Goal: Information Seeking & Learning: Understand process/instructions

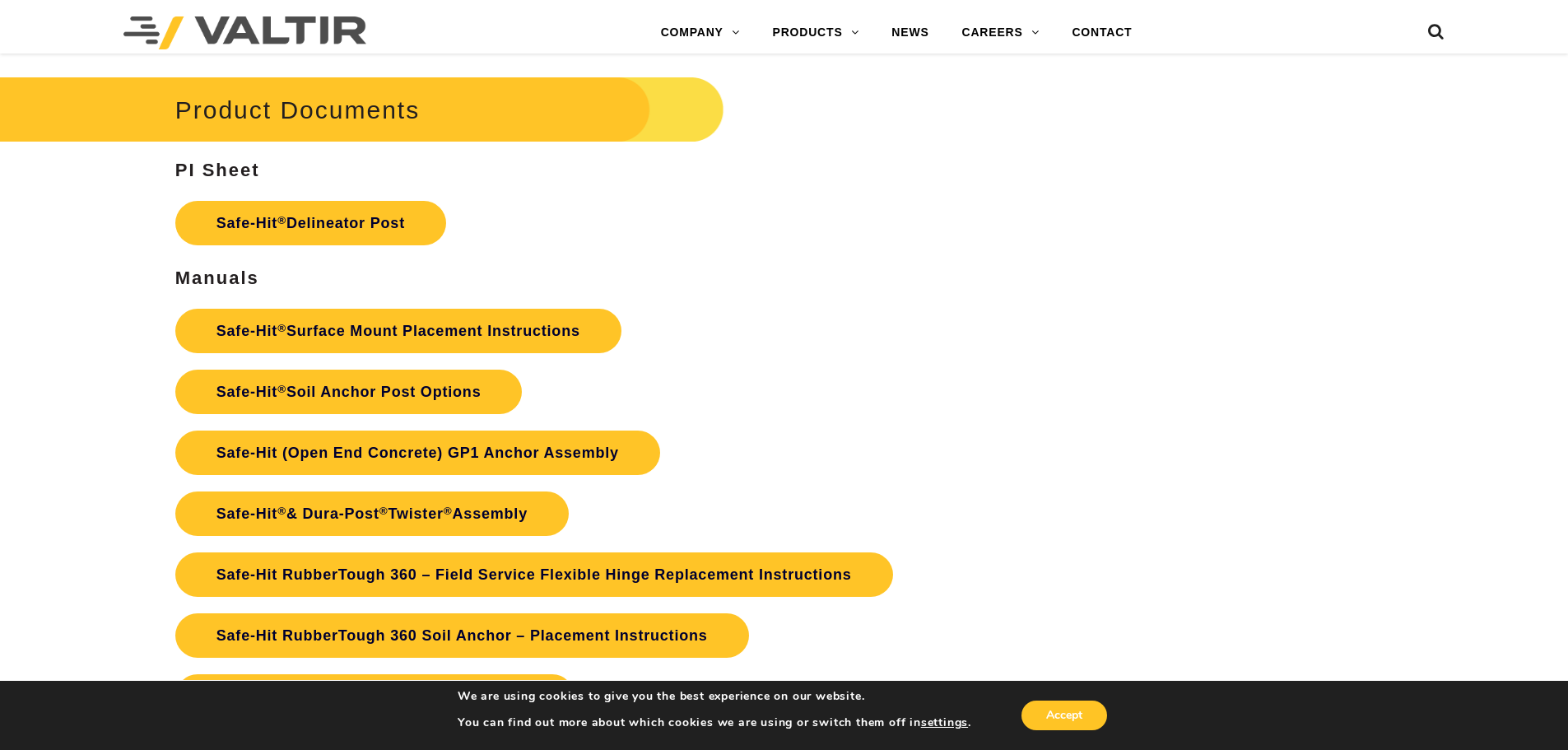
scroll to position [3622, 0]
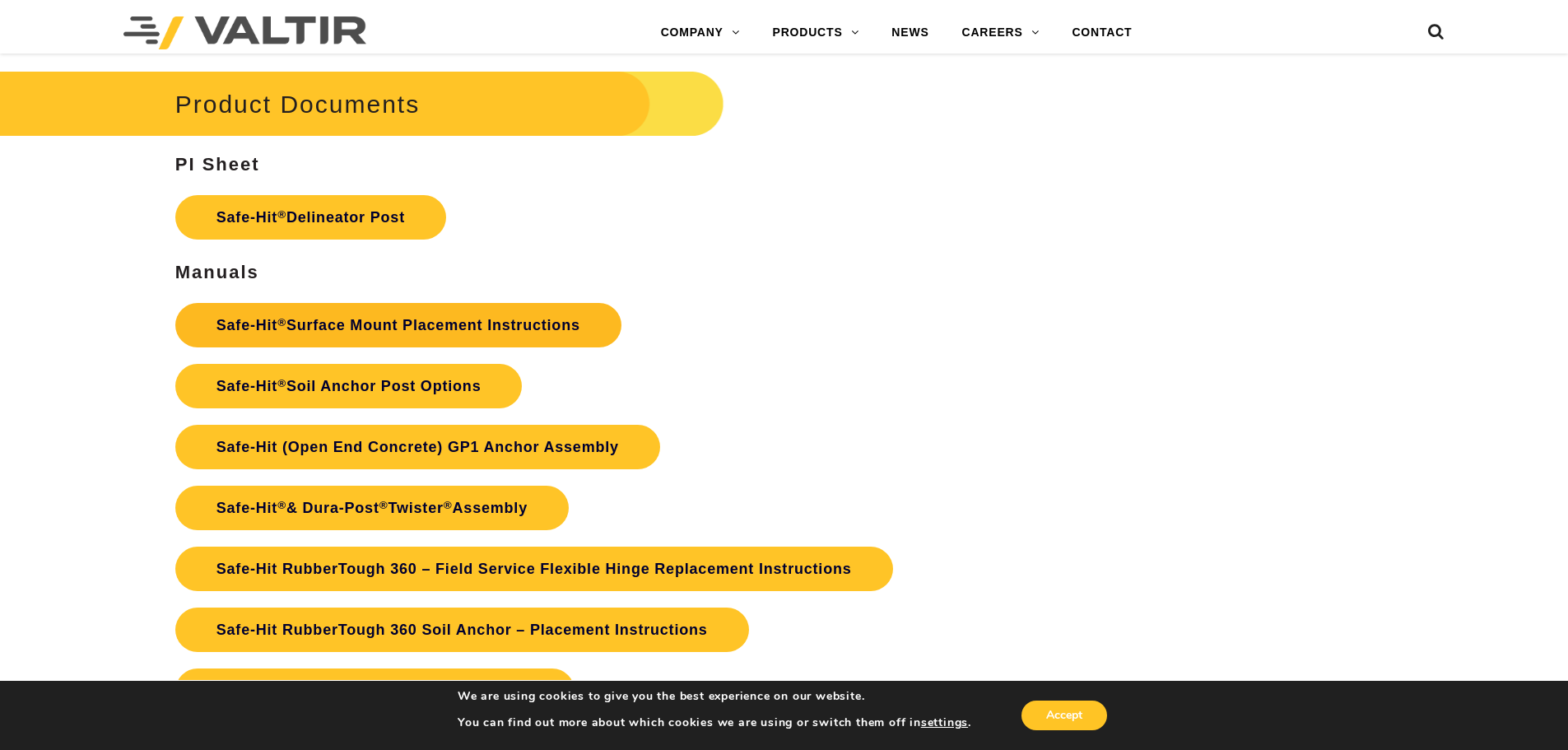
click at [447, 325] on link "Safe-Hit ® Surface Mount Placement Instructions" at bounding box center [398, 325] width 446 height 45
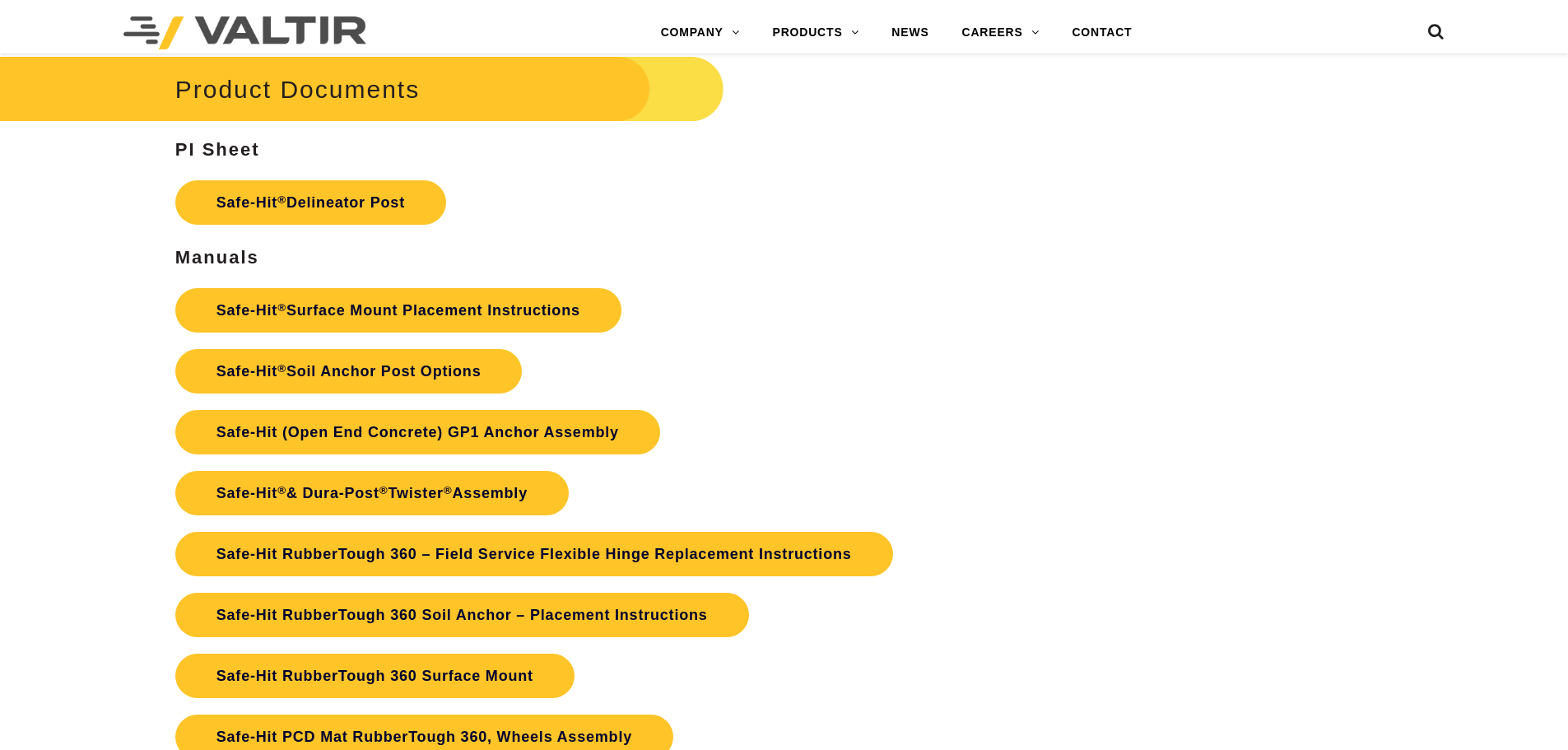
scroll to position [3622, 0]
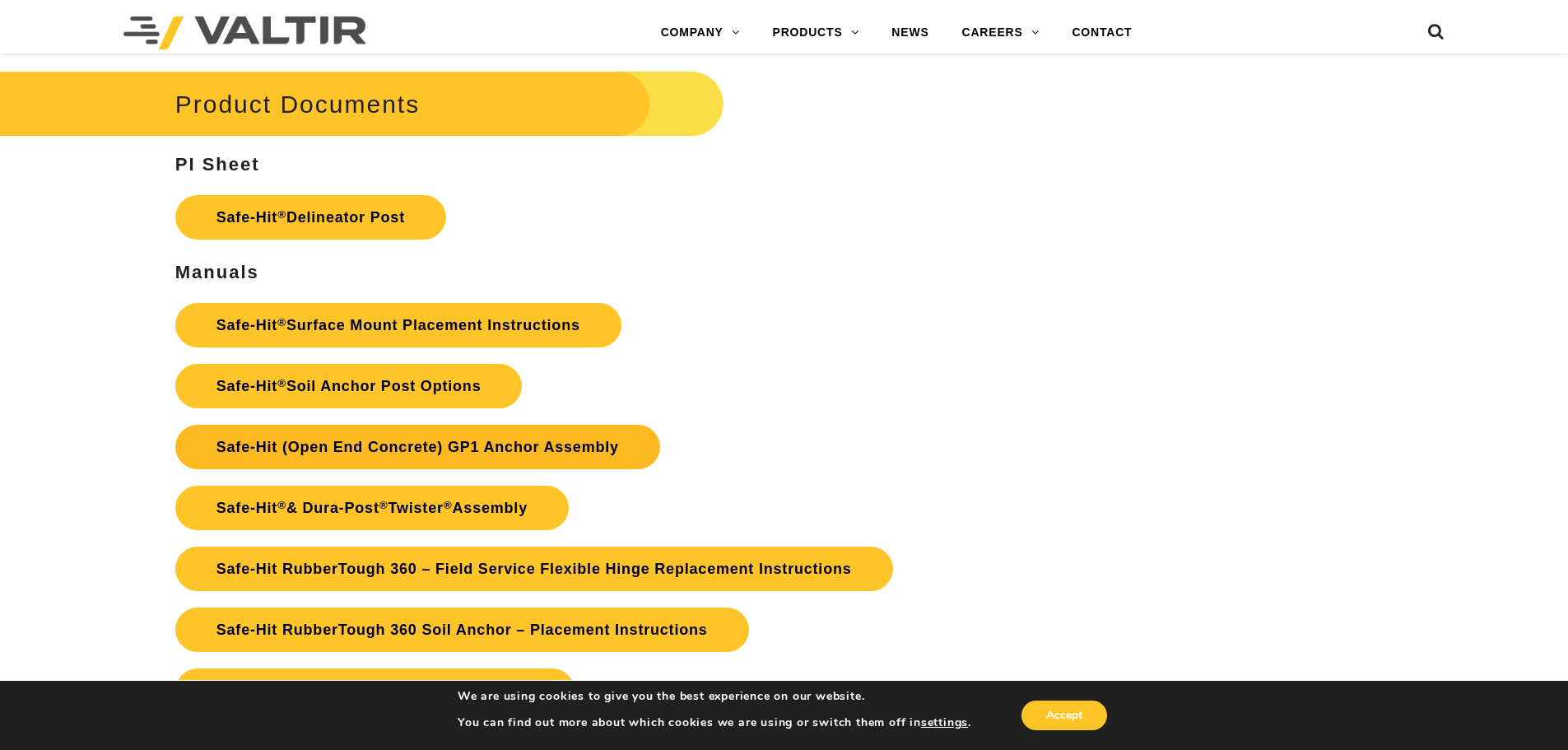
click at [582, 449] on link "Safe-Hit (Open End Concrete) GP1 Anchor Assembly" at bounding box center [418, 447] width 485 height 45
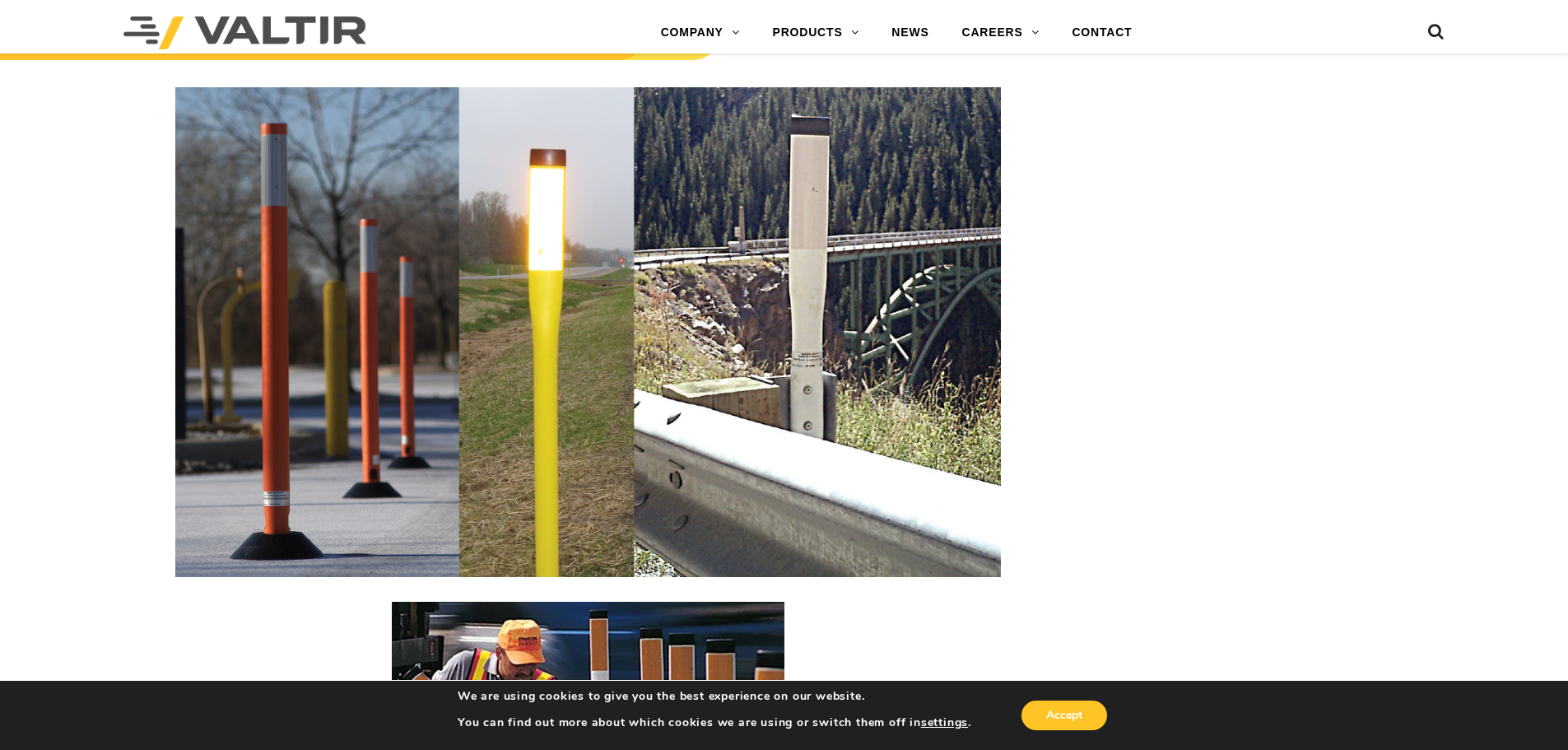
scroll to position [2305, 0]
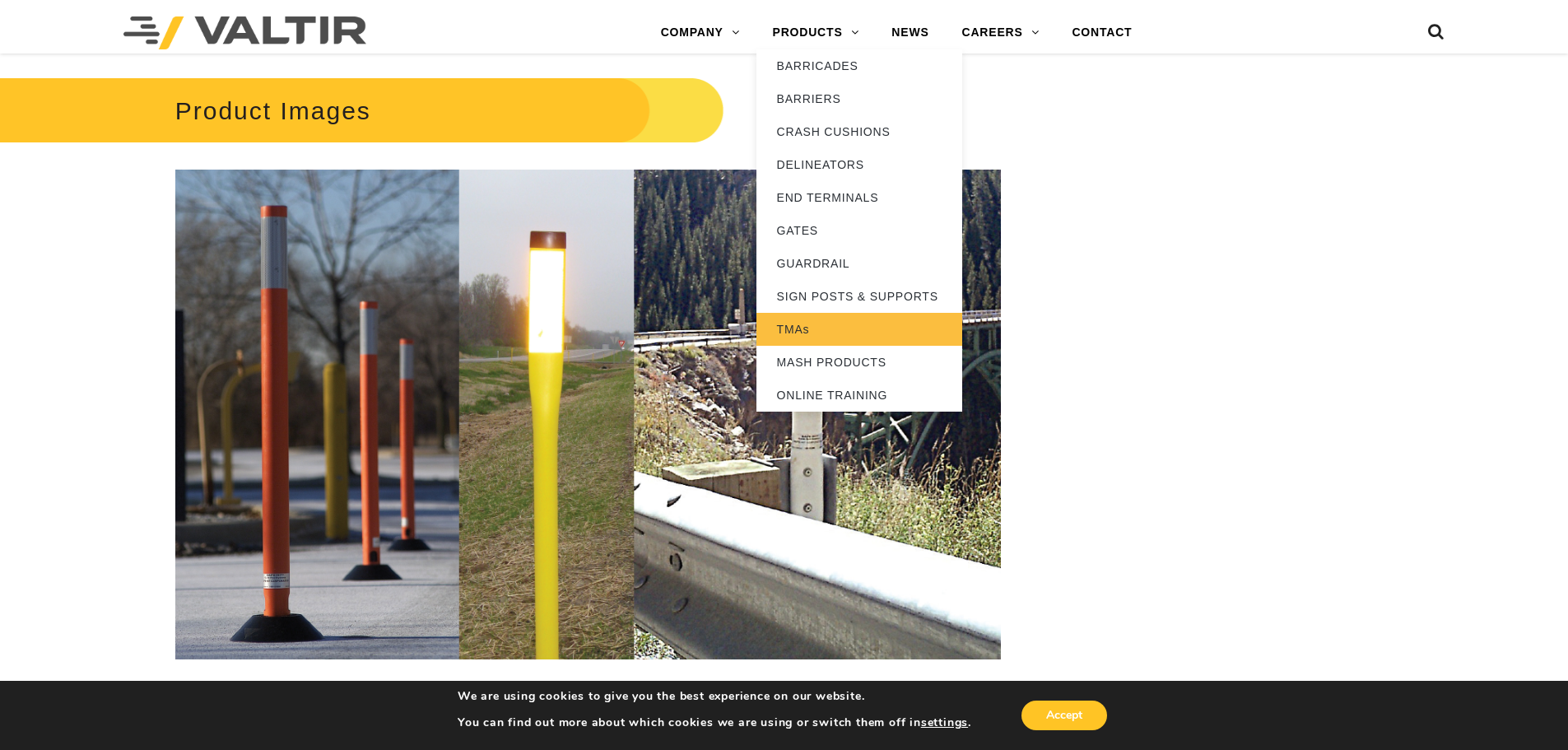
click at [801, 331] on link "TMAs" at bounding box center [859, 329] width 205 height 33
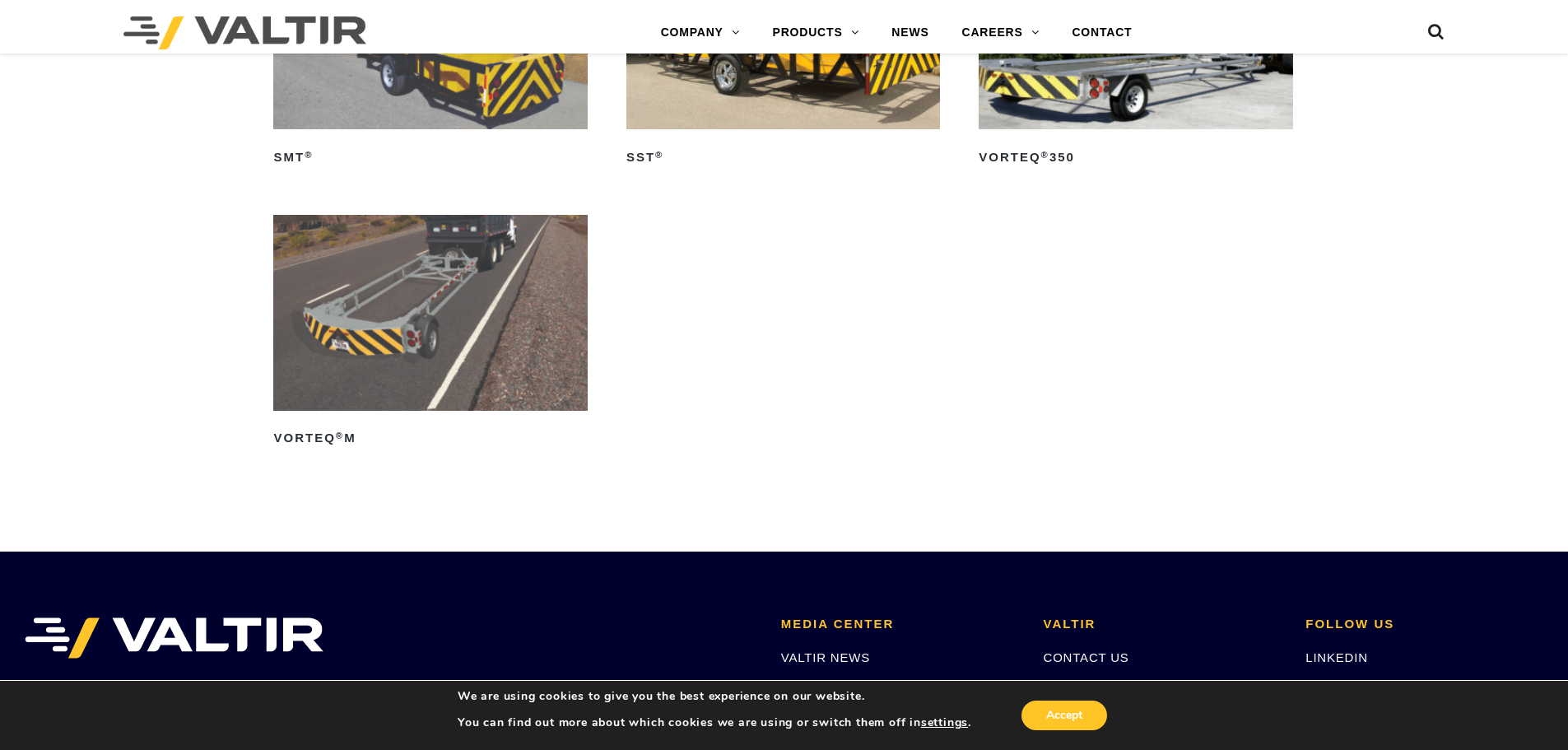
scroll to position [2058, 0]
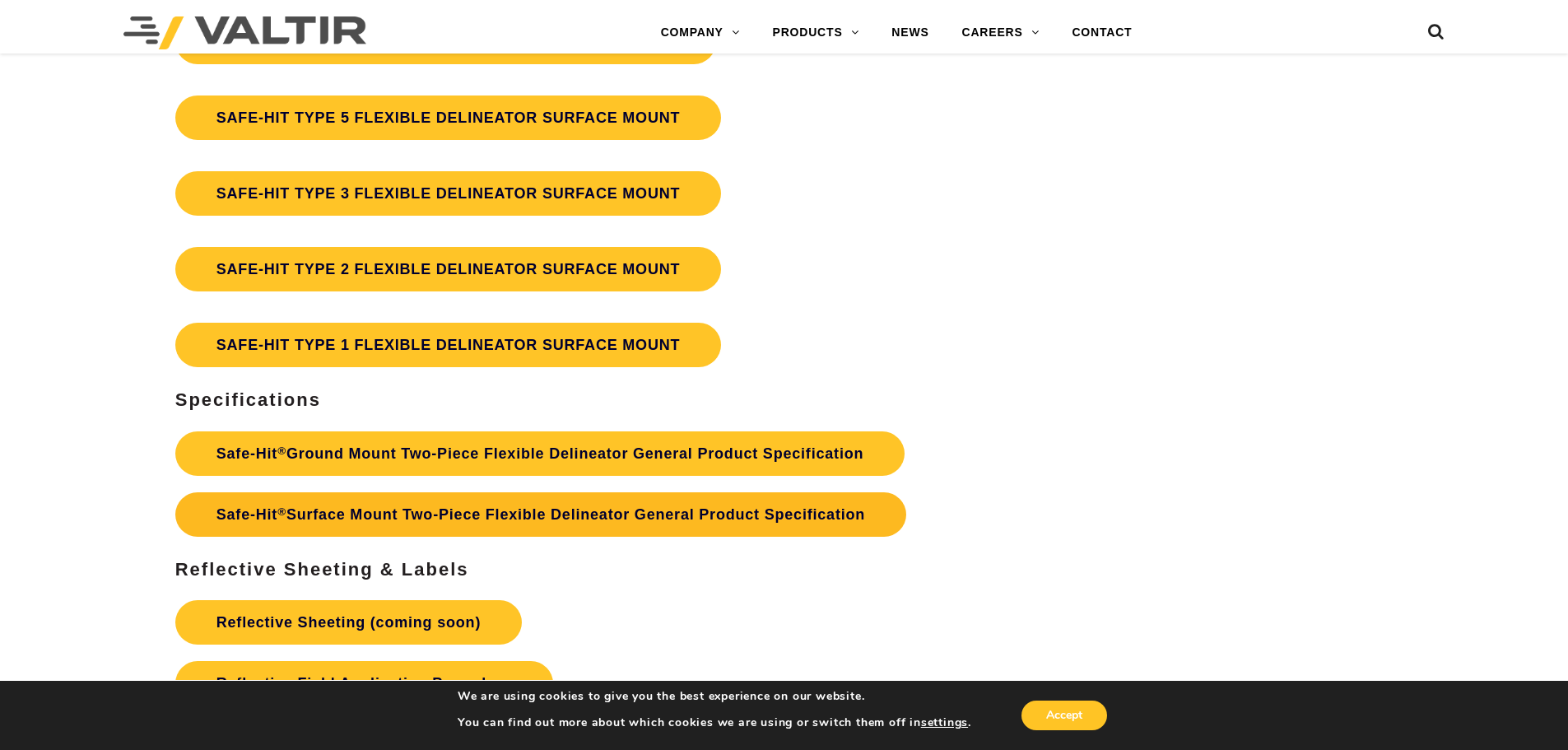
scroll to position [4856, 0]
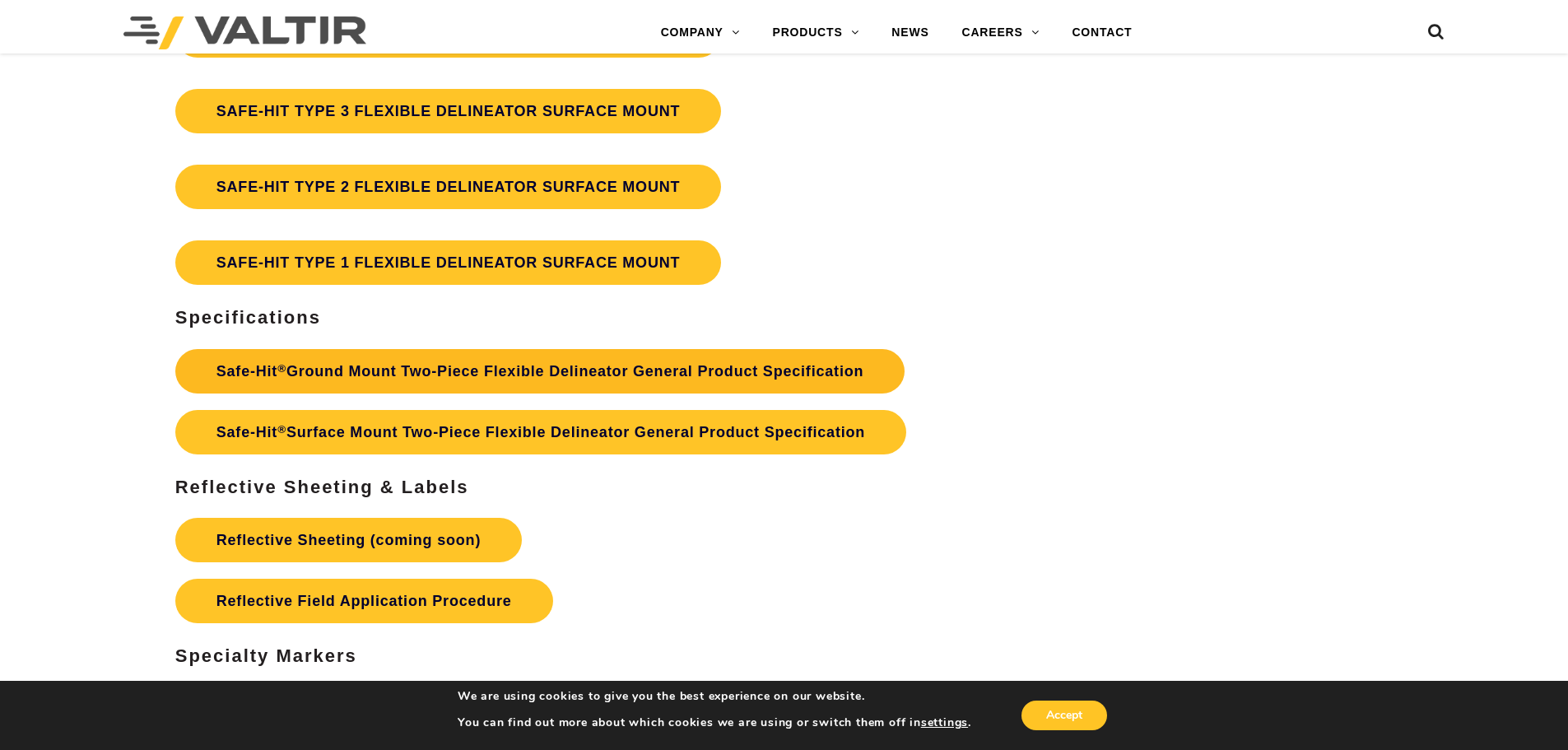
click at [501, 364] on link "Safe-Hit ® Ground Mount Two-Piece Flexible Delineator General Product Specifica…" at bounding box center [541, 371] width 730 height 45
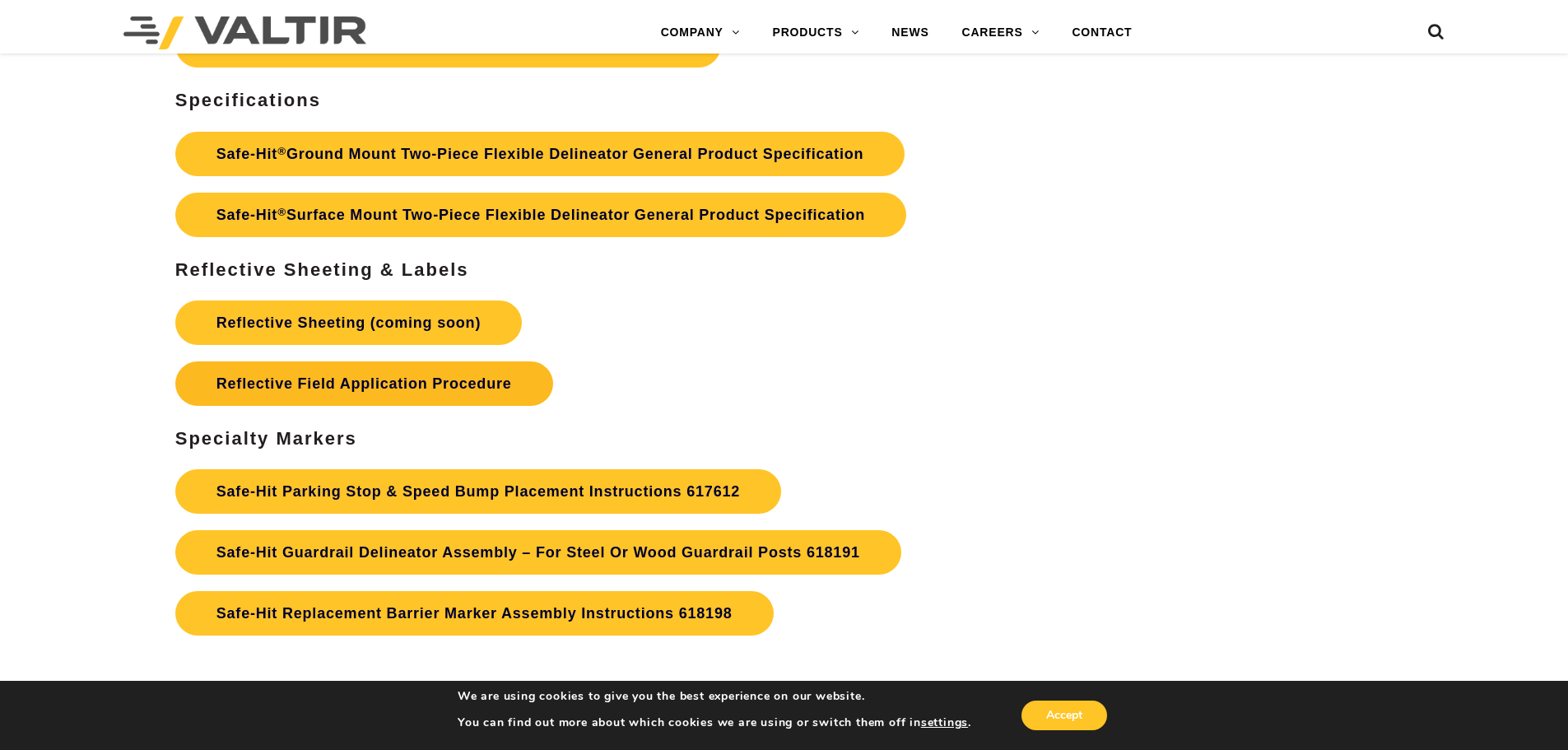
scroll to position [5104, 0]
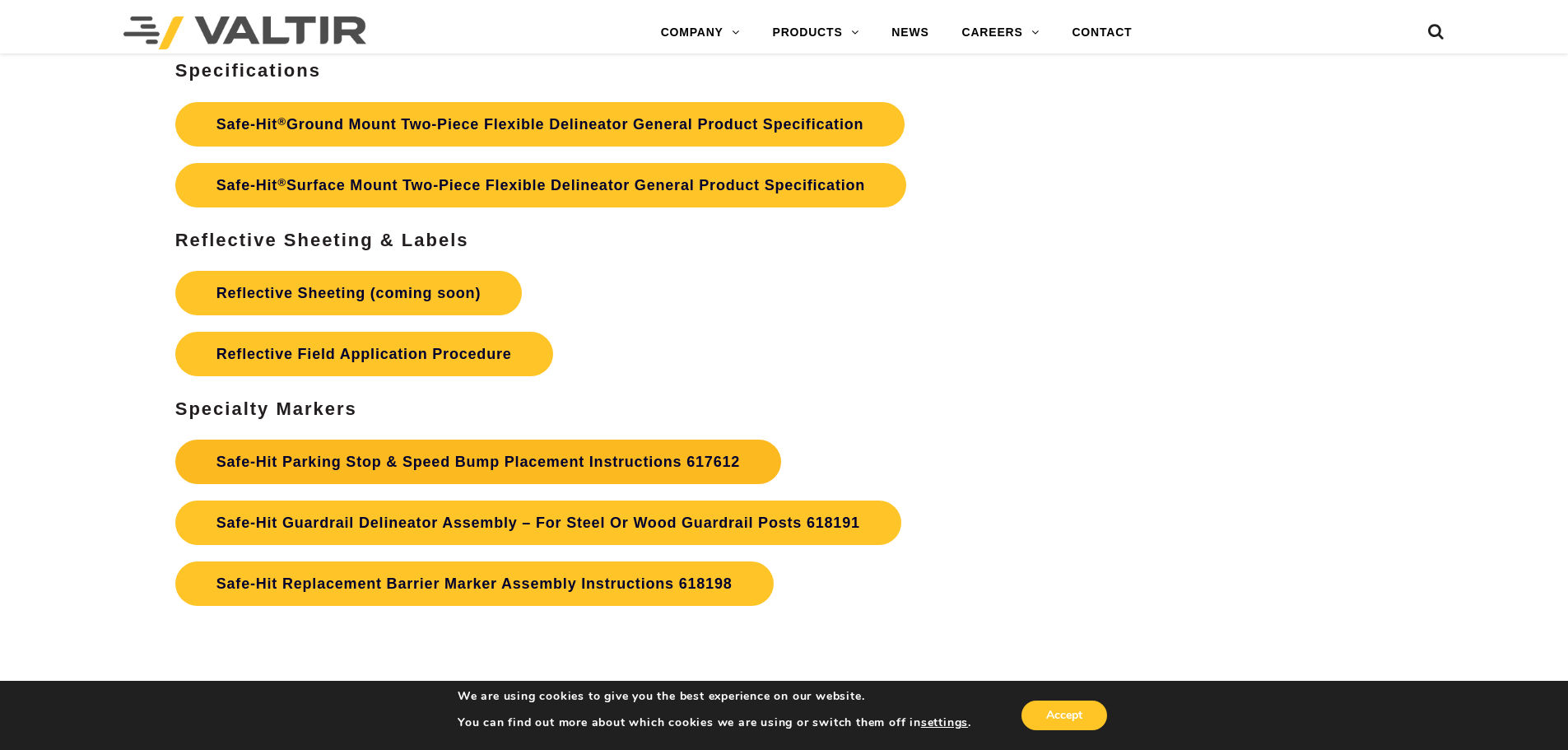
click at [465, 465] on strong "Safe-Hit Parking Stop & Speed Bump Placement Instructions 617612" at bounding box center [478, 462] width 524 height 17
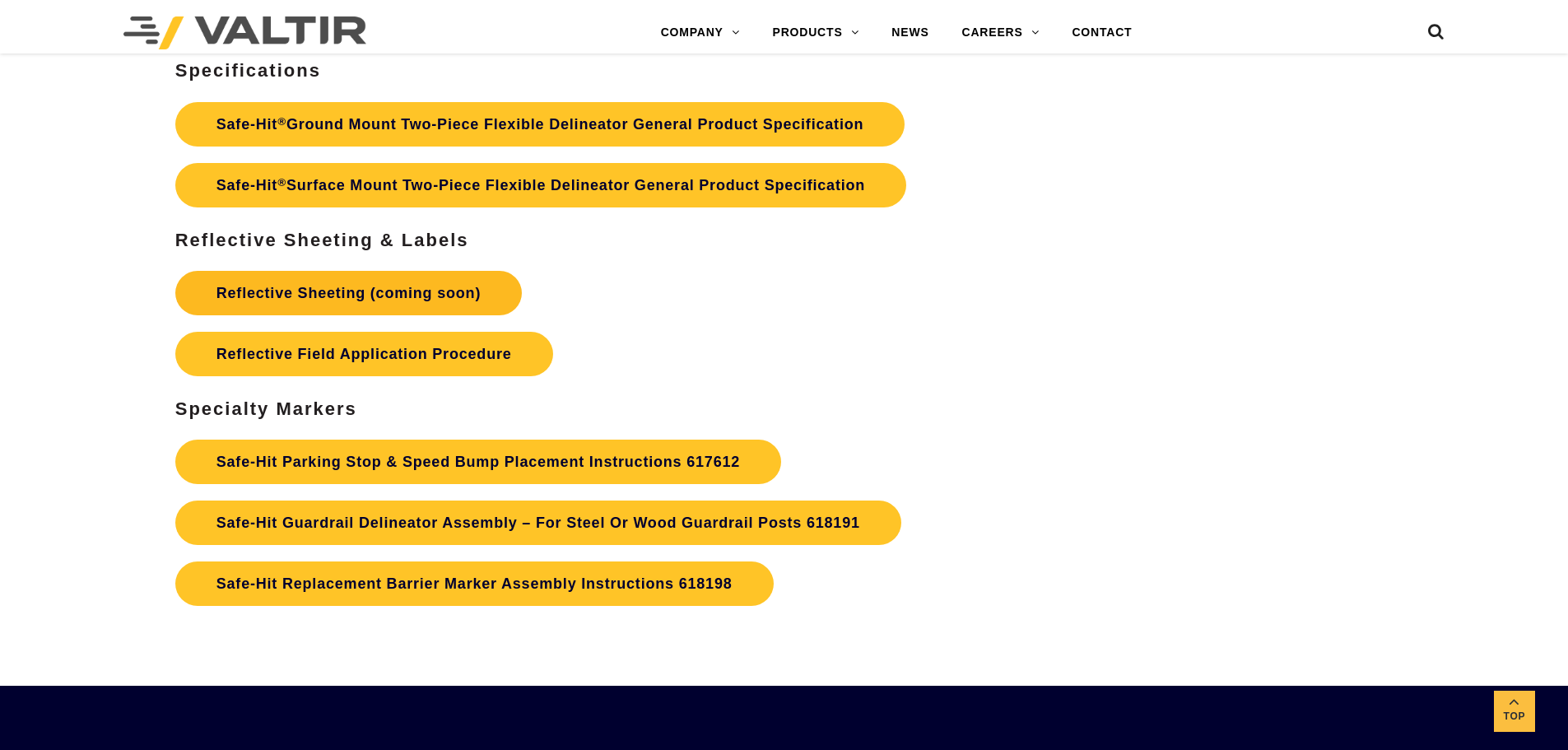
scroll to position [5186, 0]
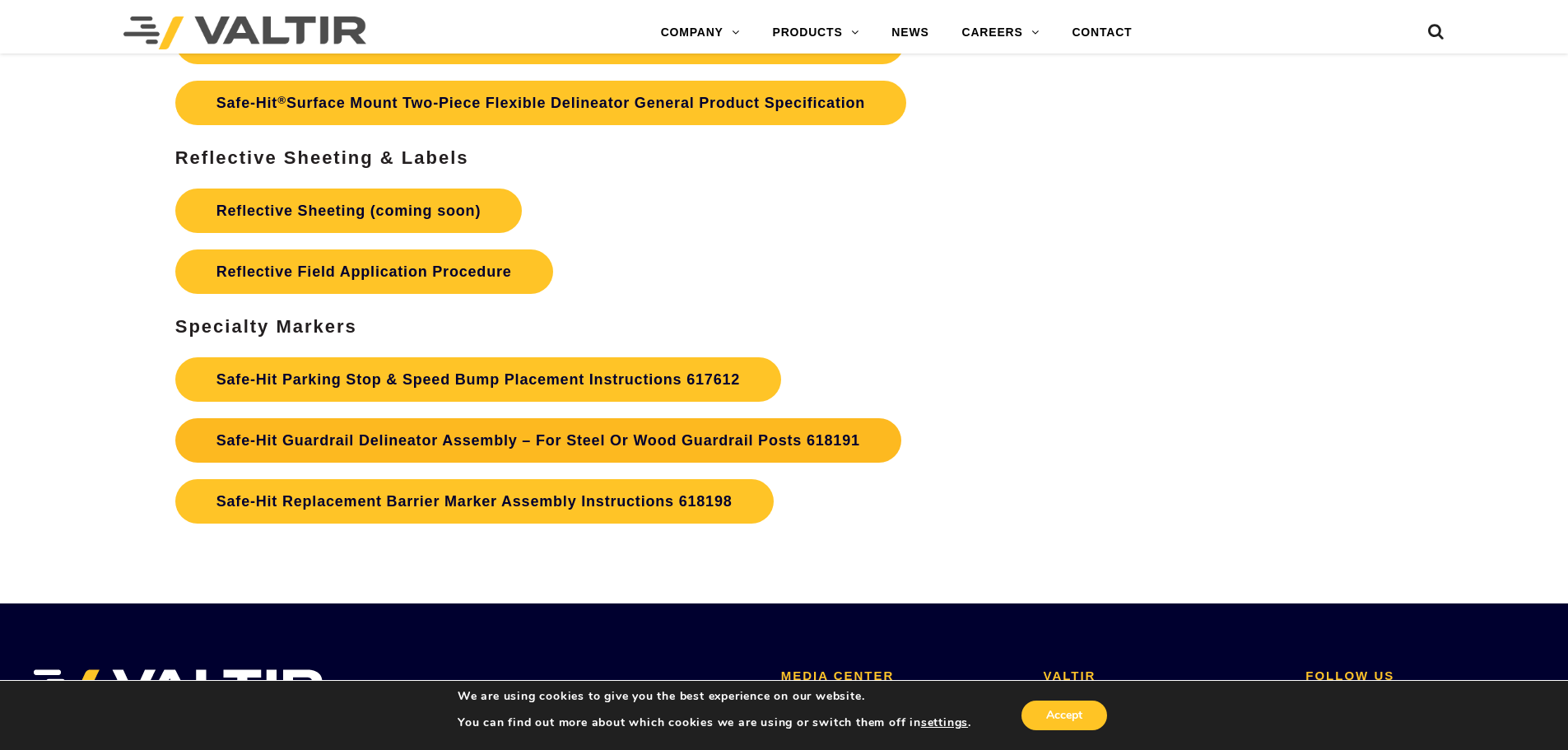
click at [388, 429] on link "Safe-Hit Guardrail Delineator Assembly – For Steel Or Wood Guardrail Posts 6181…" at bounding box center [538, 440] width 726 height 45
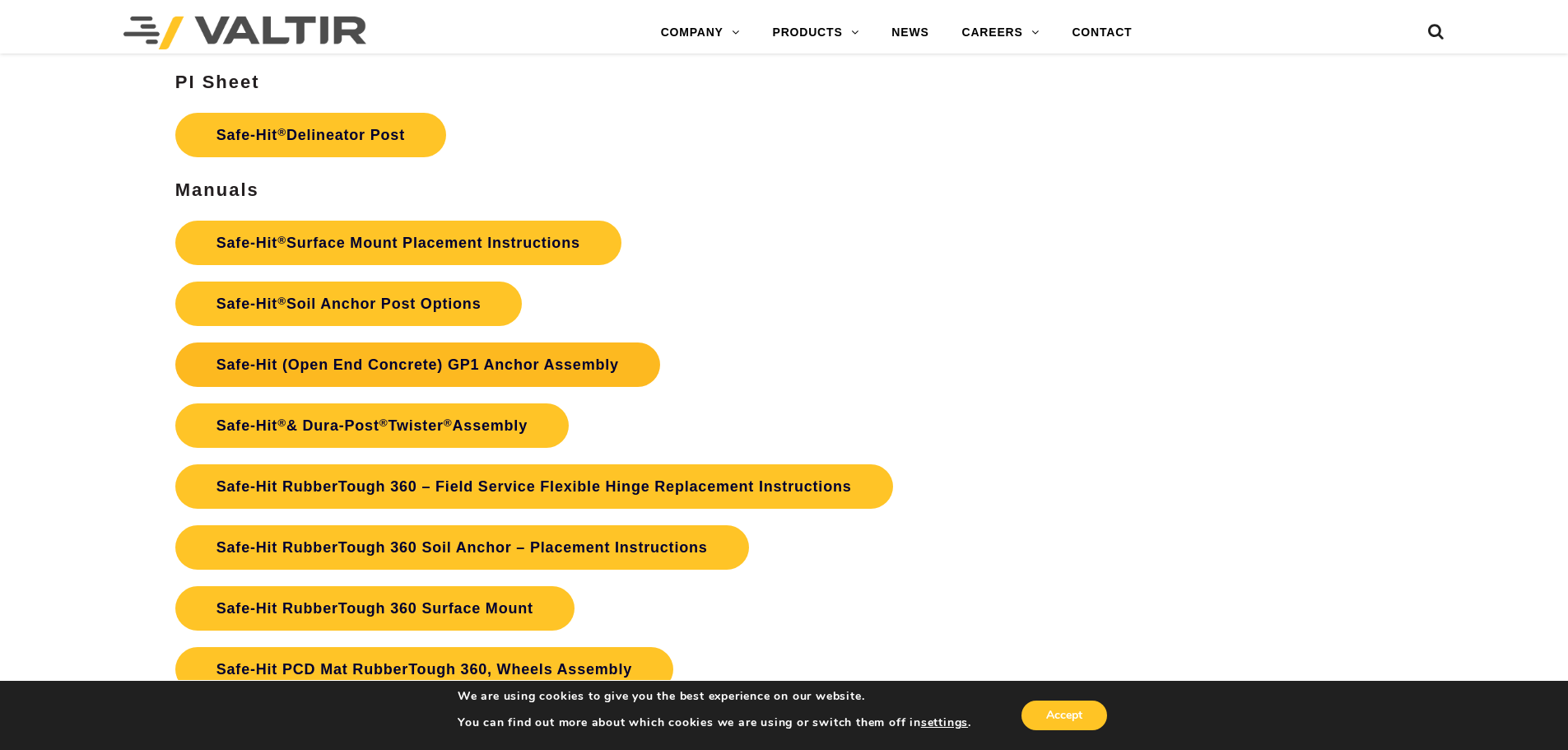
scroll to position [3787, 0]
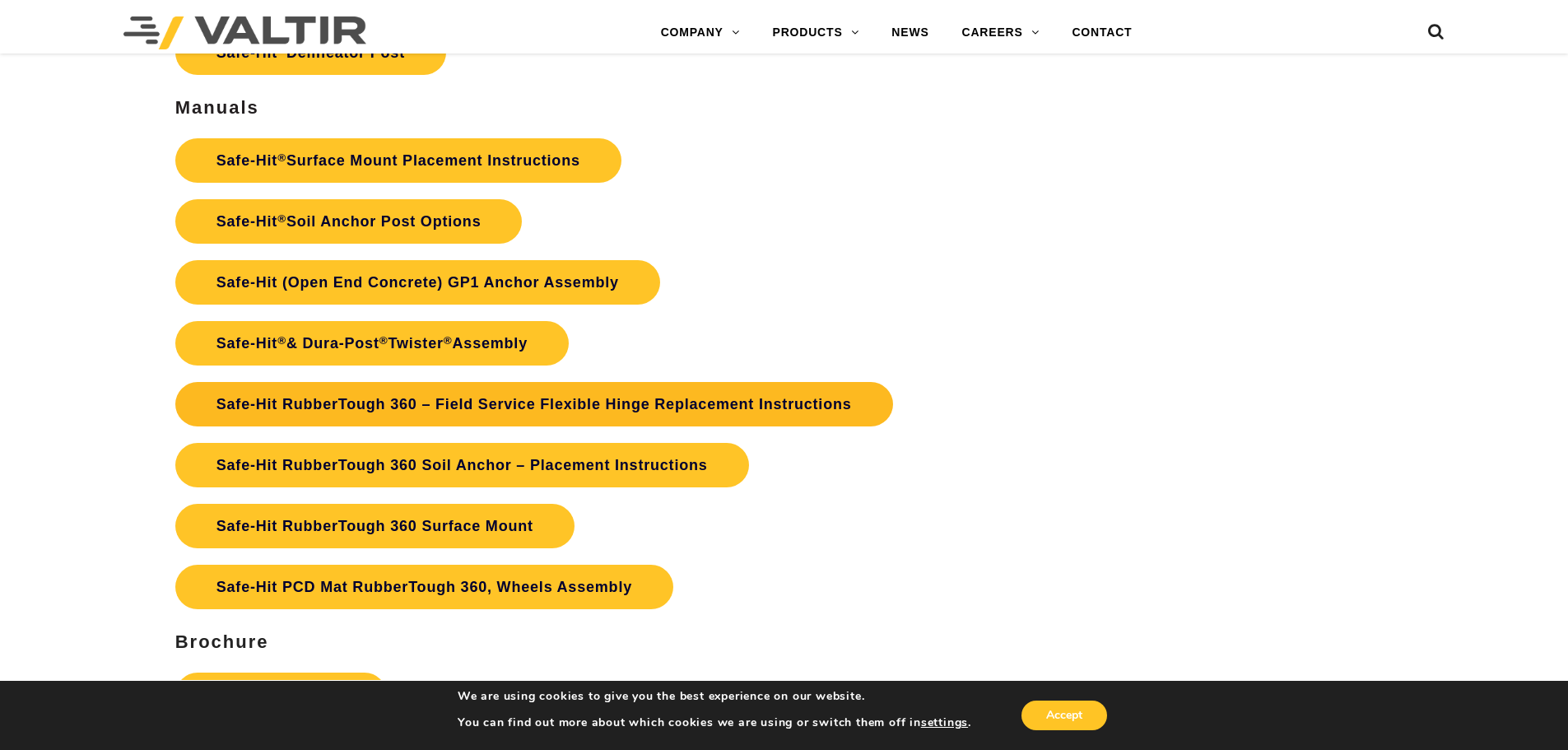
click at [332, 401] on link "Safe-Hit RubberTough 360 – Field Service Flexible Hinge Replacement Instructions" at bounding box center [534, 404] width 718 height 45
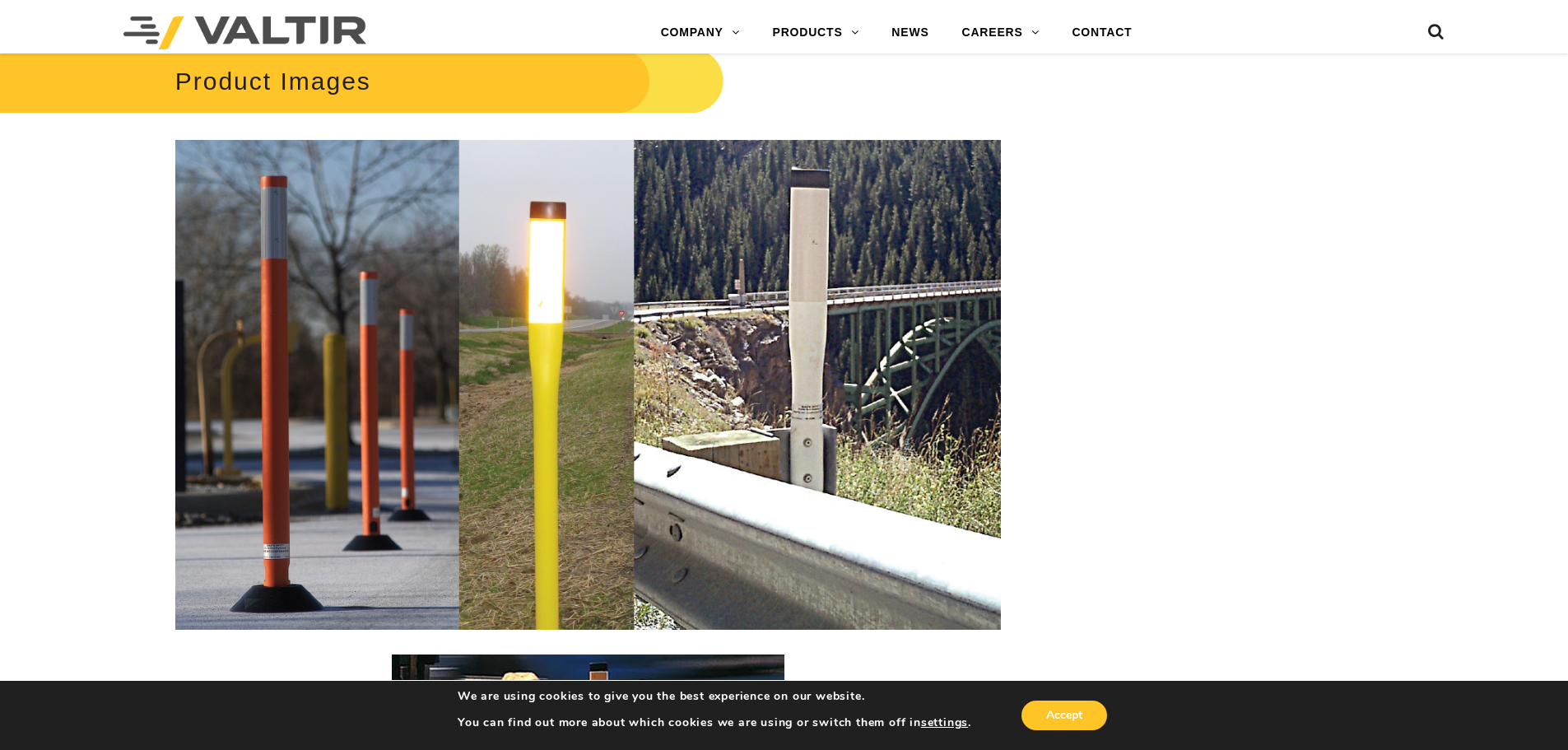
scroll to position [2305, 0]
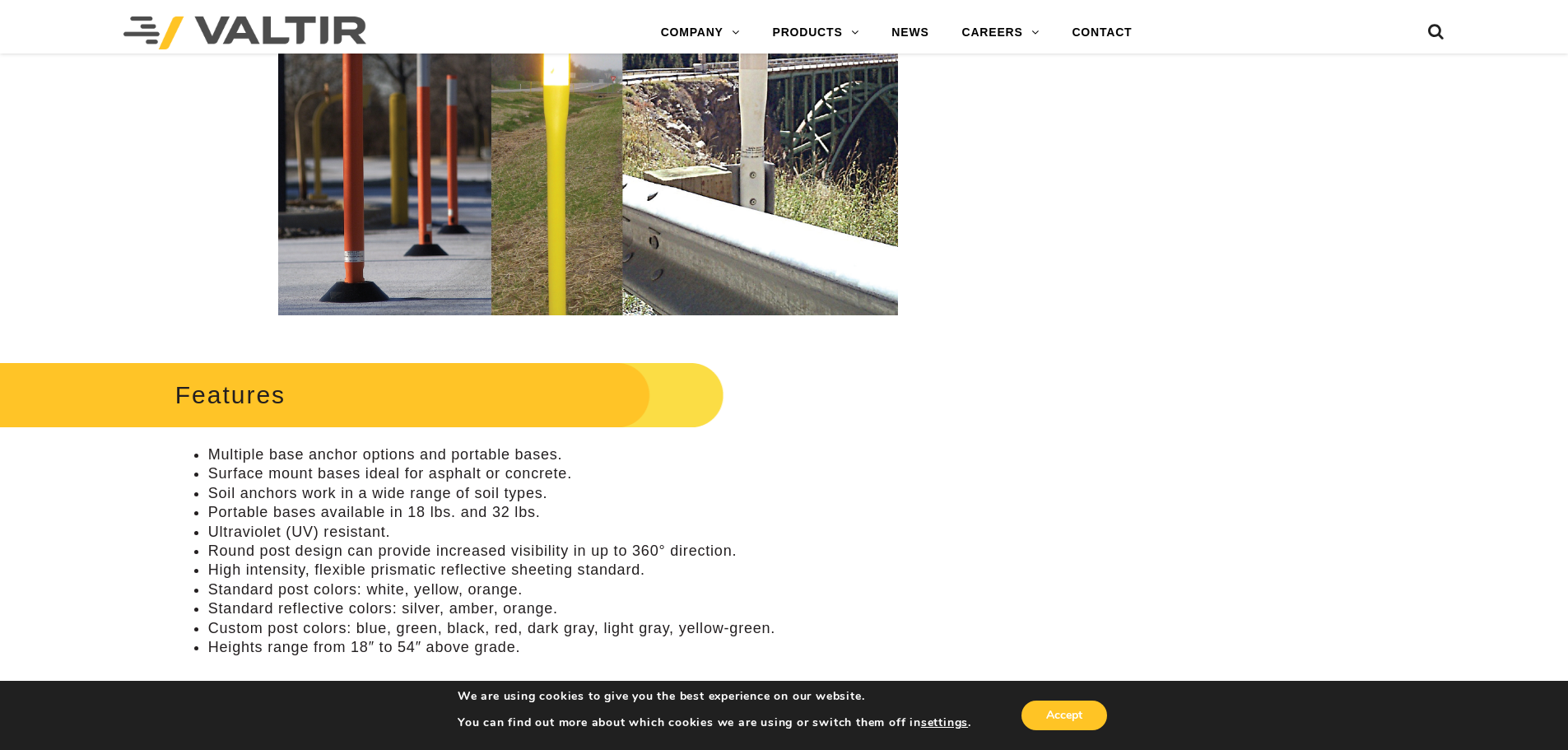
scroll to position [494, 0]
